Goal: Task Accomplishment & Management: Manage account settings

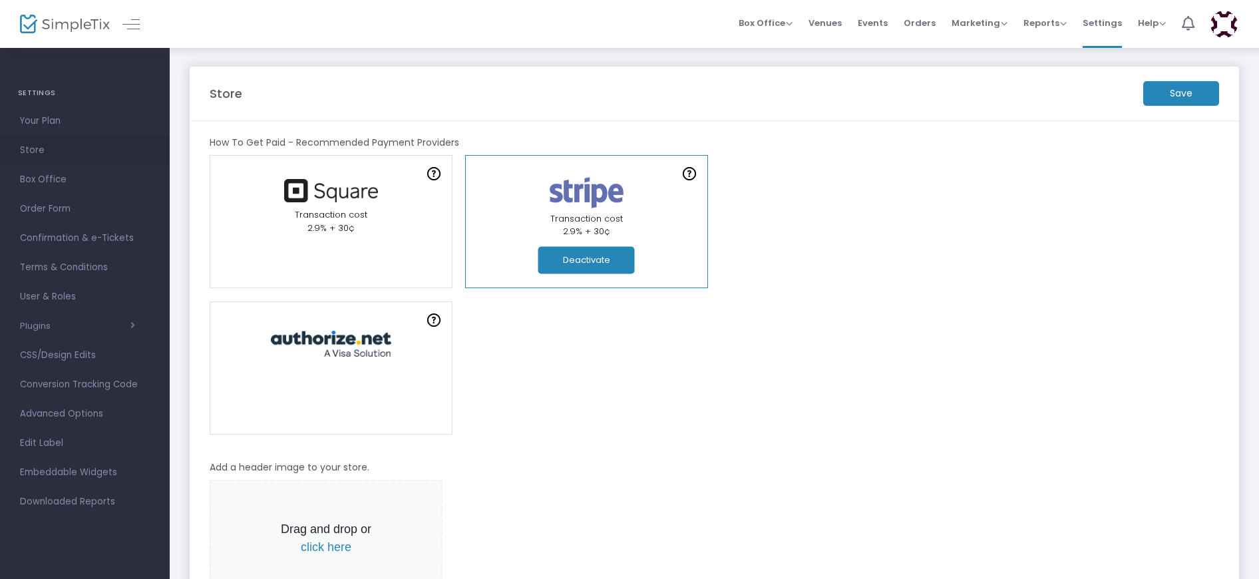
click at [33, 151] on span "Store" at bounding box center [85, 150] width 130 height 17
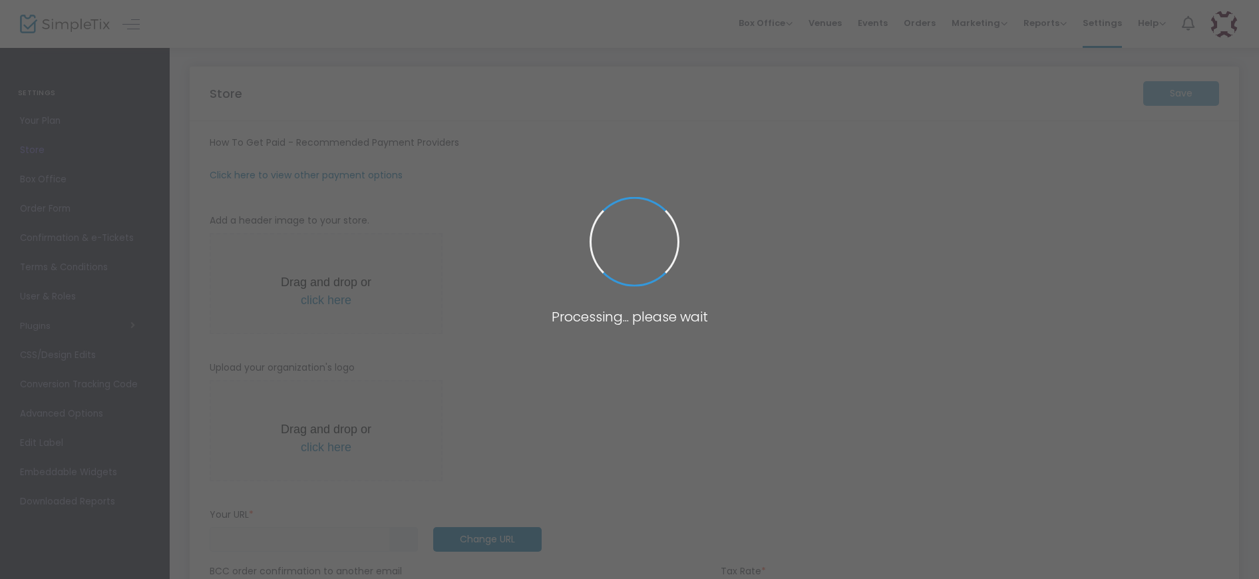
type input "https://brewhaha"
radio input "true"
radio input "false"
radio input "true"
type input "brewhaha"
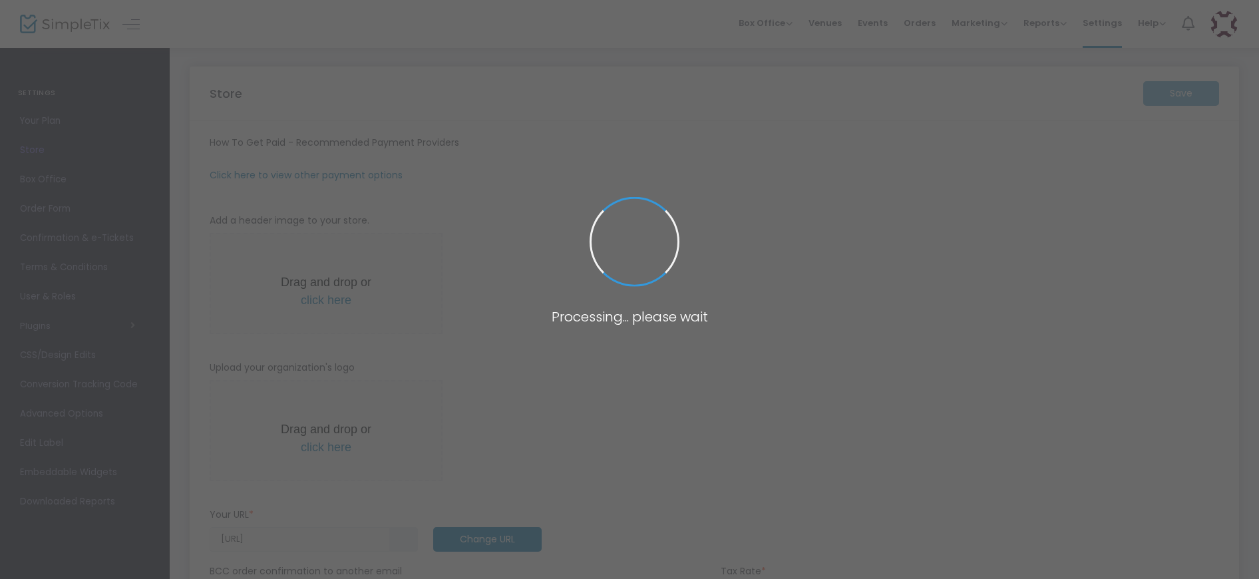
type input "8013109026"
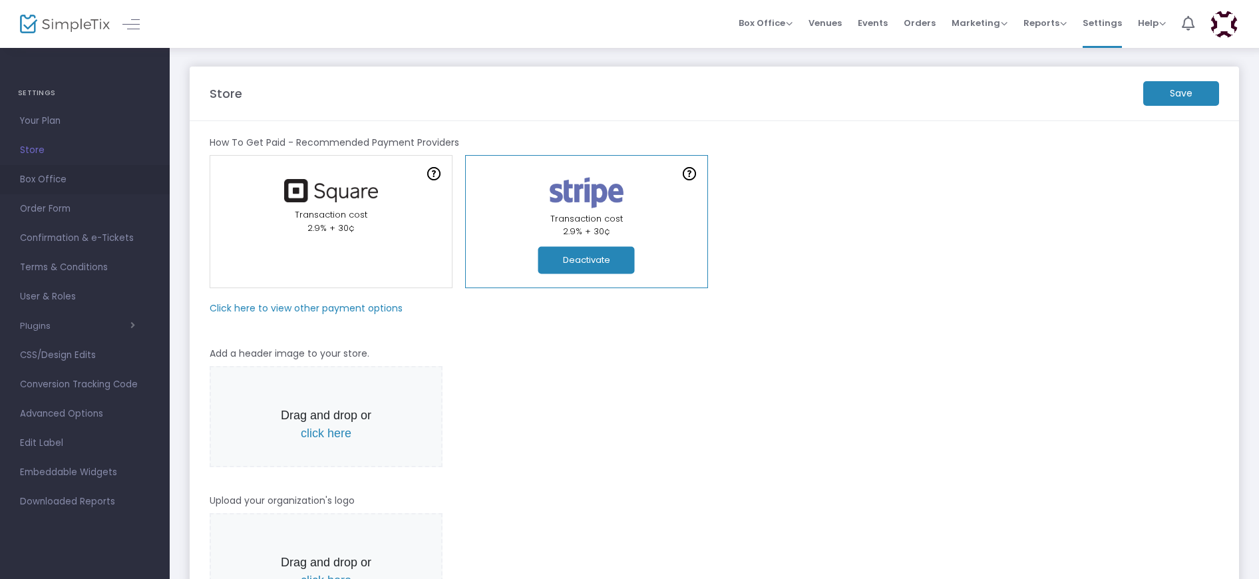
click at [49, 181] on span "Box Office" at bounding box center [85, 179] width 130 height 17
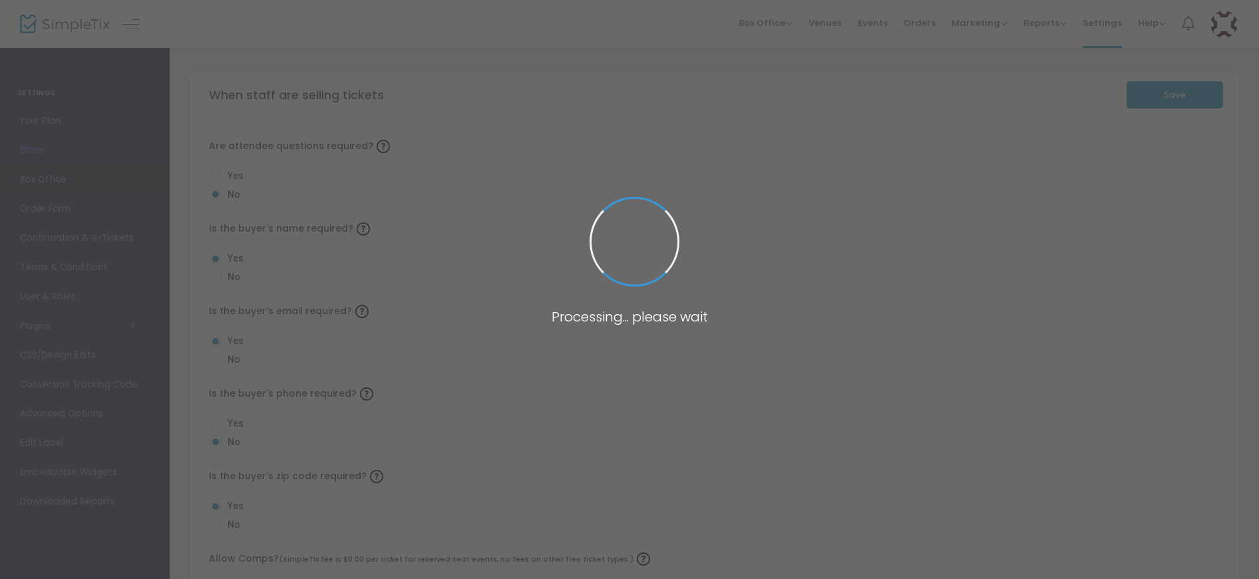
radio input "false"
radio input "true"
radio input "false"
radio input "true"
radio input "false"
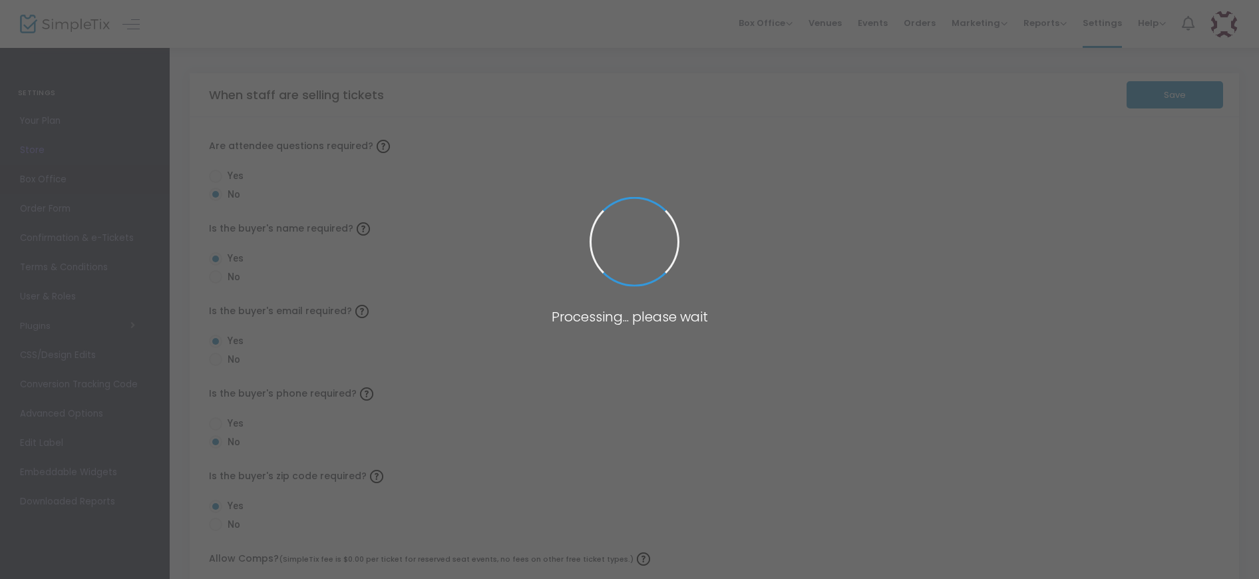
radio input "true"
radio input "false"
radio input "true"
radio input "false"
radio input "true"
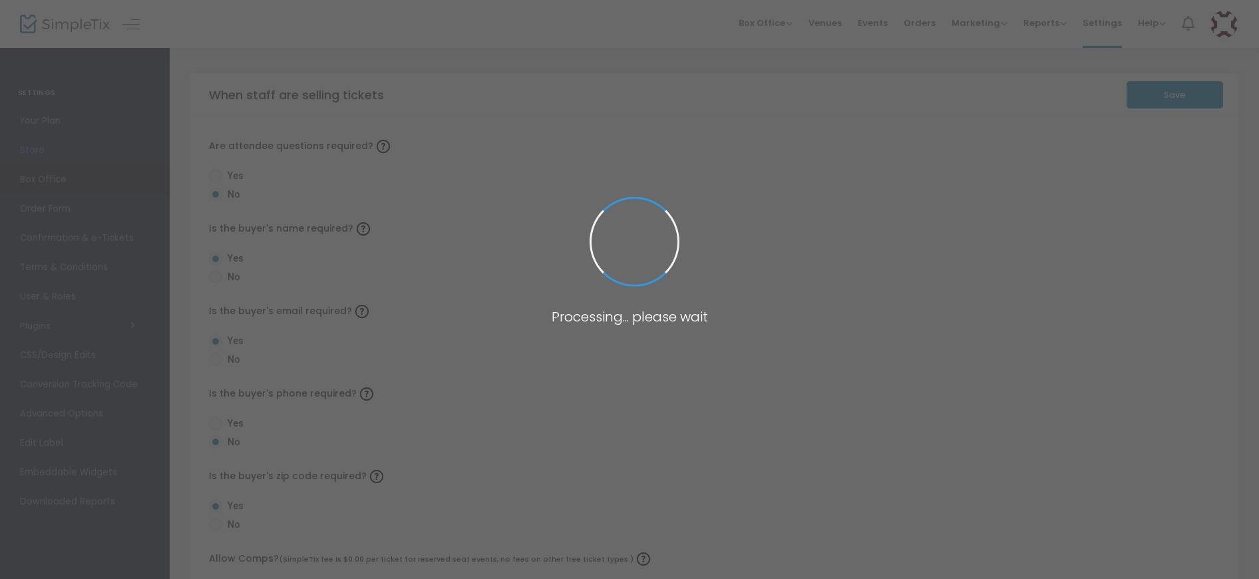
radio input "true"
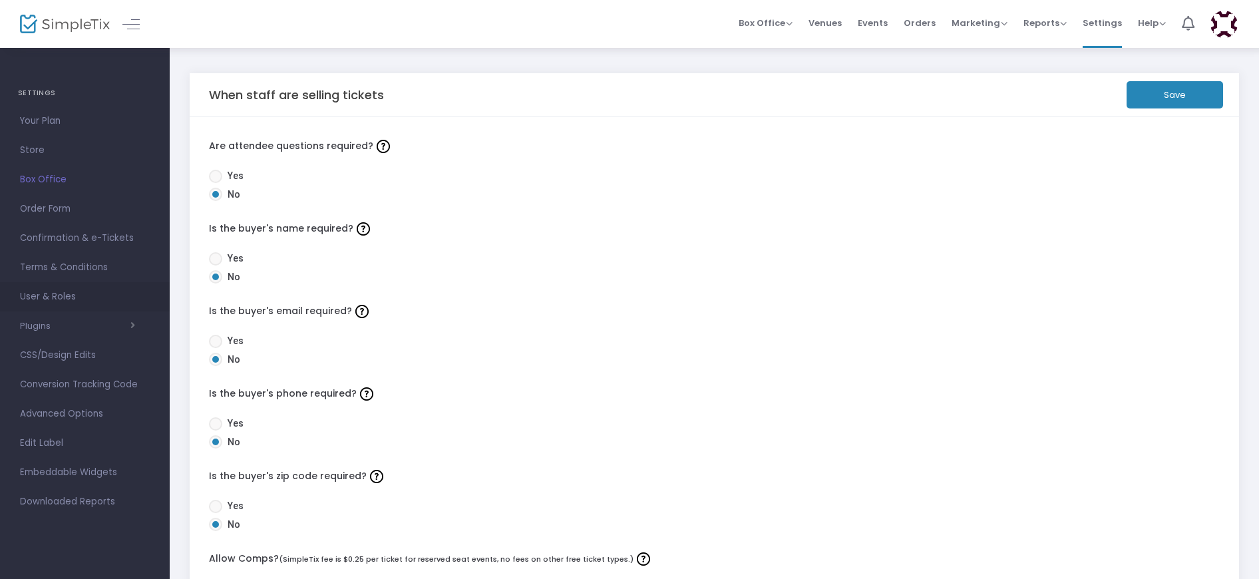
click at [51, 298] on span "User & Roles" at bounding box center [85, 296] width 130 height 17
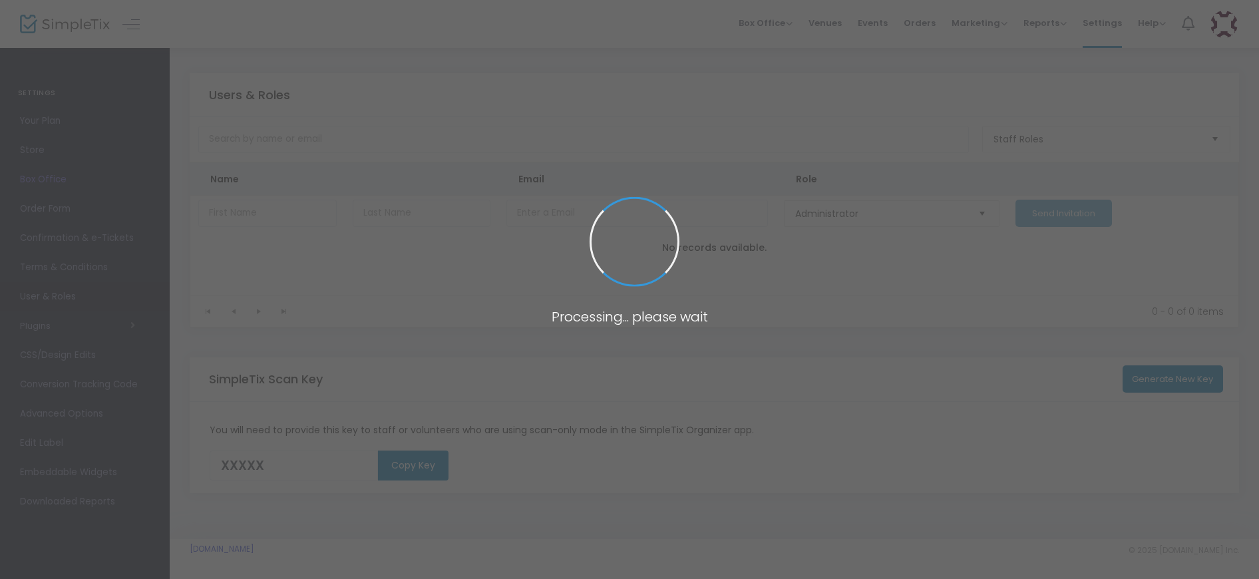
type input "B60X9"
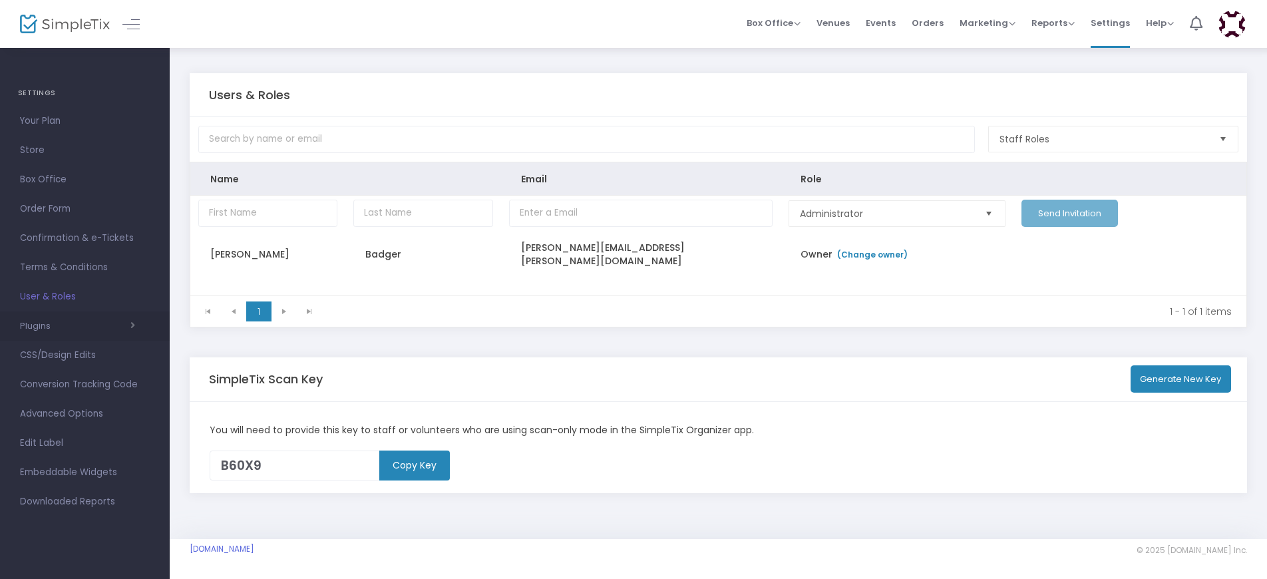
click at [39, 333] on span "Plugins Constant Contact Integrately Mailchimp Make (Integromat) Smartwaiver Za…" at bounding box center [85, 325] width 130 height 17
click at [48, 326] on button "Plugins" at bounding box center [77, 326] width 115 height 11
click at [90, 441] on span "Advanced Options" at bounding box center [85, 447] width 130 height 17
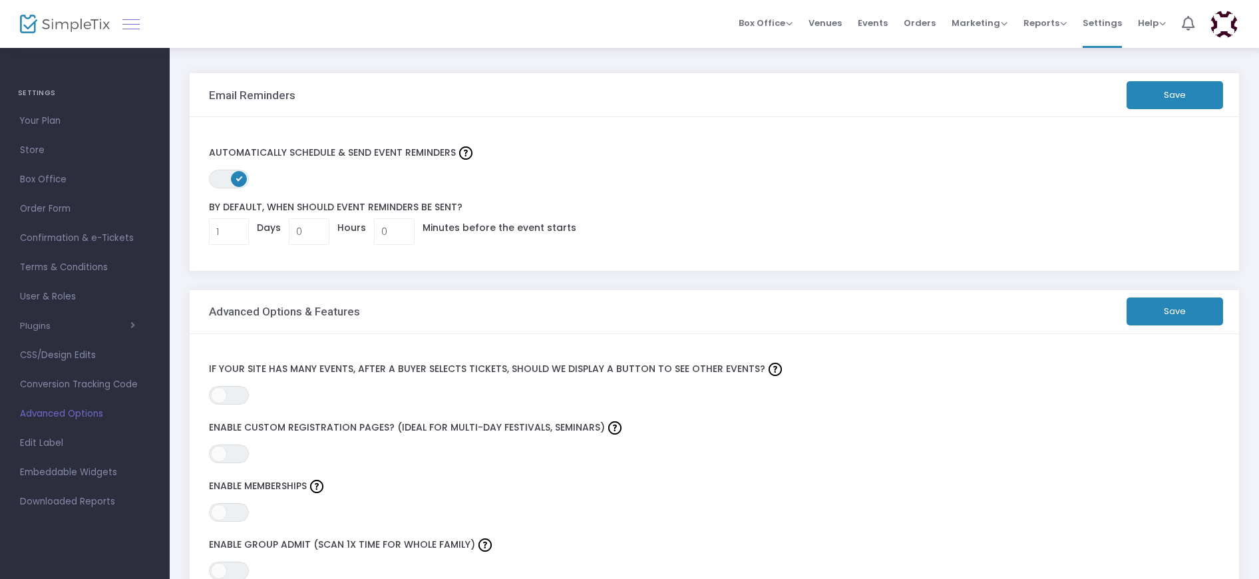
click at [129, 30] on link at bounding box center [130, 23] width 17 height 17
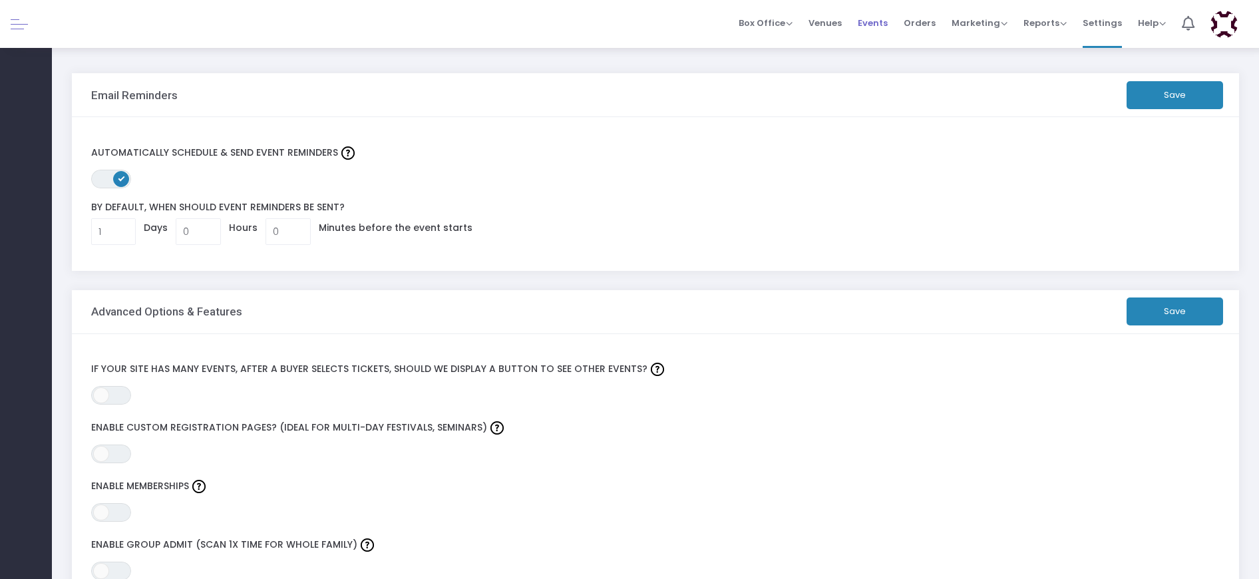
click at [883, 23] on span "Events" at bounding box center [873, 23] width 30 height 34
